Goal: Task Accomplishment & Management: Manage account settings

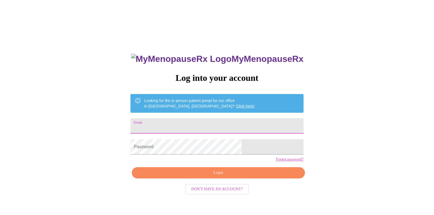
click at [238, 125] on input "Email" at bounding box center [216, 125] width 173 height 15
type input "[EMAIL_ADDRESS][DOMAIN_NAME]"
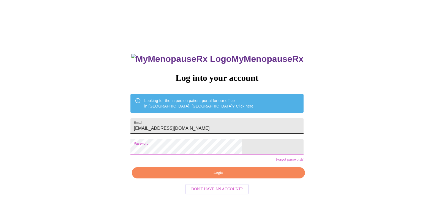
click at [228, 124] on input "[EMAIL_ADDRESS][DOMAIN_NAME]" at bounding box center [216, 125] width 173 height 15
